Goal: Subscribe to service/newsletter

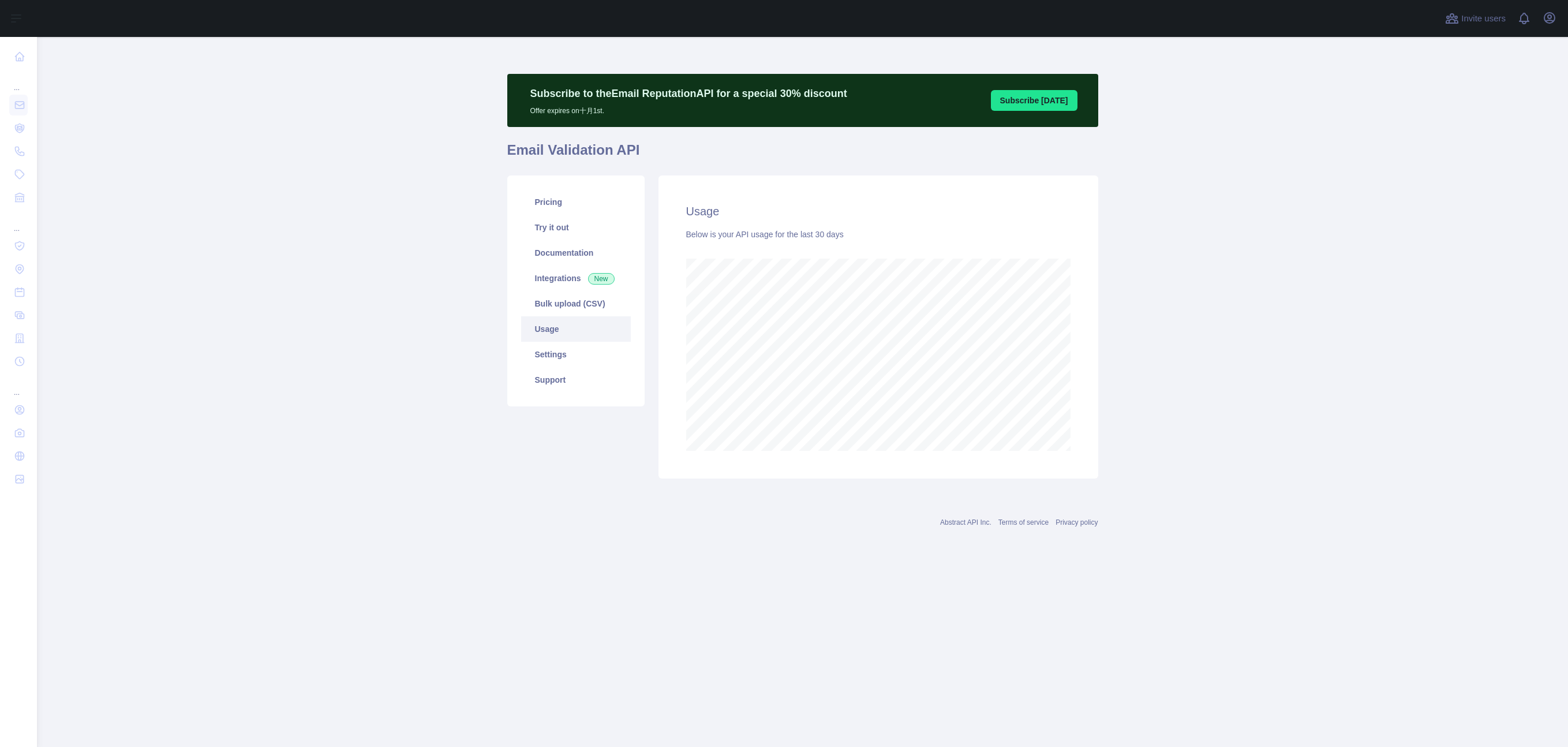
scroll to position [711, 1532]
click at [251, 194] on main "Subscribe to the Email Reputation API for a special 30 % discount Offer expires…" at bounding box center [803, 392] width 1532 height 711
click at [380, 177] on main "Subscribe to the Email Reputation API for a special 30 % discount Offer expires…" at bounding box center [803, 392] width 1532 height 711
